Goal: Check status: Check status

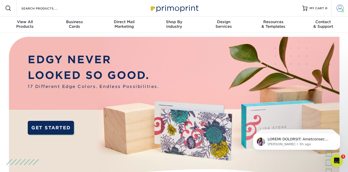
click at [346, 8] on link "Account" at bounding box center [340, 8] width 16 height 16
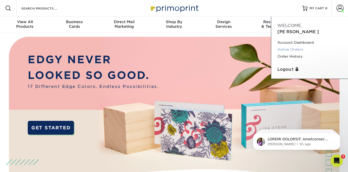
click at [292, 46] on link "Active Orders" at bounding box center [309, 49] width 64 height 7
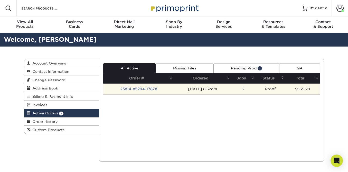
click at [141, 90] on td "25814-85294-17878" at bounding box center [138, 88] width 71 height 11
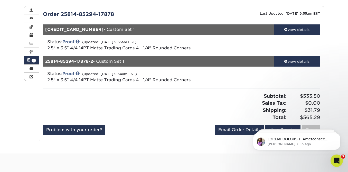
scroll to position [50, 0]
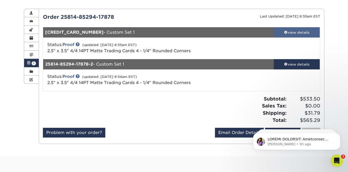
click at [303, 28] on link "view details" at bounding box center [297, 32] width 46 height 10
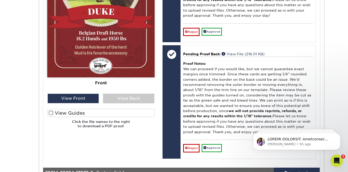
scroll to position [293, 0]
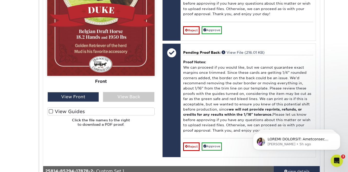
click at [50, 111] on span at bounding box center [51, 111] width 4 height 5
click at [0, 0] on input "View Guides" at bounding box center [0, 0] width 0 height 0
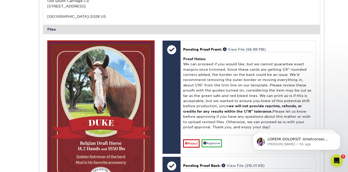
scroll to position [182, 0]
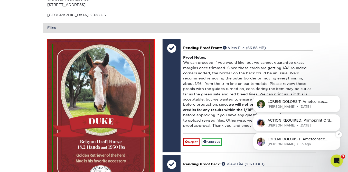
click at [302, 140] on p "Notification stack" at bounding box center [301, 139] width 66 height 5
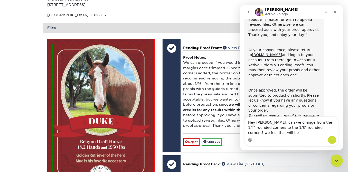
scroll to position [159, 0]
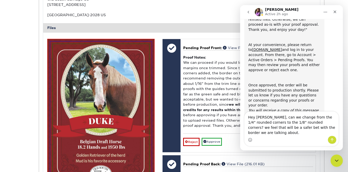
type textarea "Hey [PERSON_NAME], can we change from the 1/4" rounded corners to the 1/8" roun…"
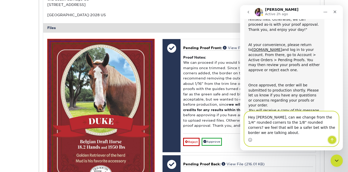
click at [334, 142] on button "Send a message…" at bounding box center [332, 140] width 9 height 8
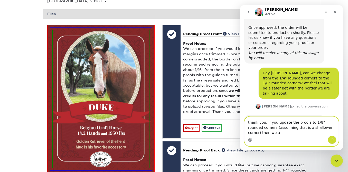
scroll to position [222, 0]
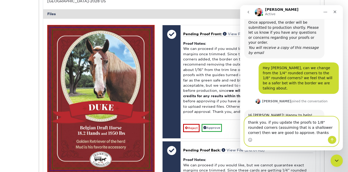
type textarea "thank you. if you update the proofs to 1/8" rounded corners (assuiming that is …"
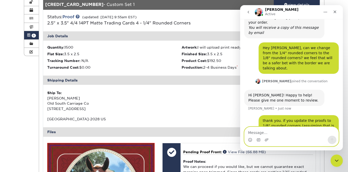
scroll to position [0, 0]
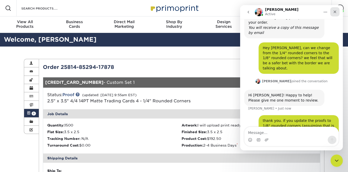
click at [336, 14] on div "Close" at bounding box center [334, 11] width 9 height 9
